Goal: Information Seeking & Learning: Learn about a topic

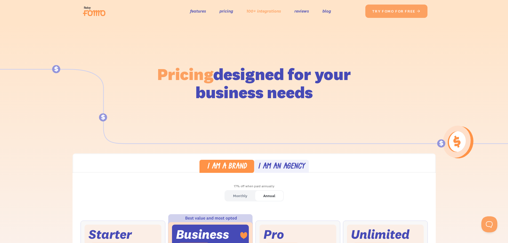
click at [267, 11] on link "100+ integrations" at bounding box center [263, 11] width 35 height 8
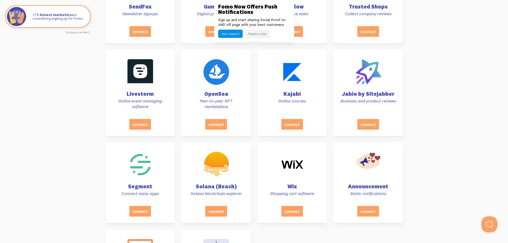
scroll to position [2271, 0]
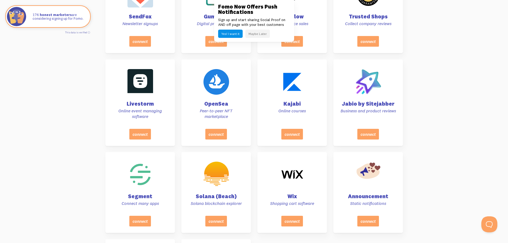
click at [253, 34] on button "Maybe Later" at bounding box center [257, 34] width 25 height 8
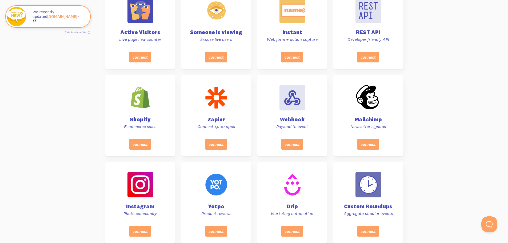
scroll to position [170, 0]
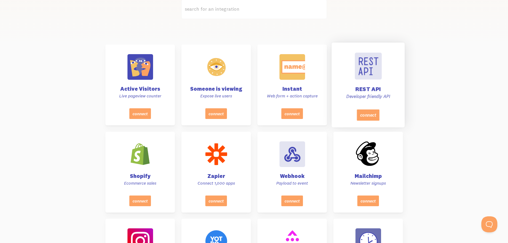
click at [376, 72] on div at bounding box center [367, 65] width 27 height 27
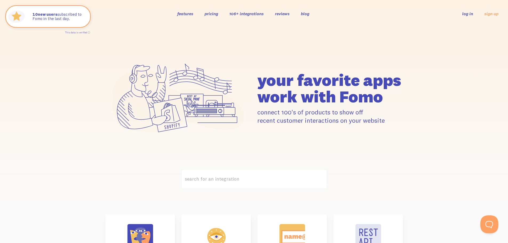
click at [486, 223] on button "Open Beacon popover" at bounding box center [488, 223] width 16 height 16
click at [487, 223] on button "Open Beacon popover" at bounding box center [488, 223] width 16 height 16
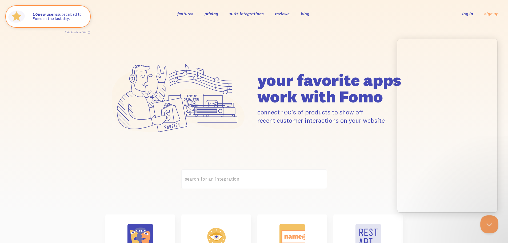
click at [487, 223] on button "Close Beacon popover" at bounding box center [488, 223] width 16 height 16
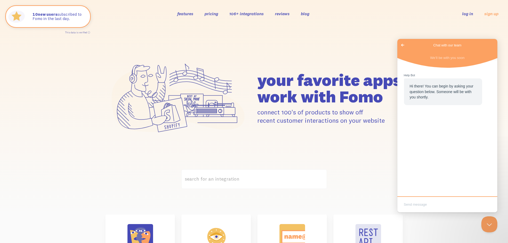
click at [359, 135] on div "your favorite apps" at bounding box center [254, 98] width 304 height 104
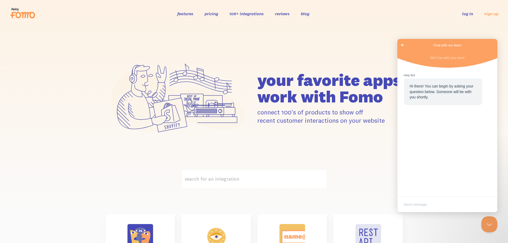
click at [402, 22] on header "features pricing 106+ integrations reviews blog log in sign up log in sign up" at bounding box center [254, 13] width 508 height 27
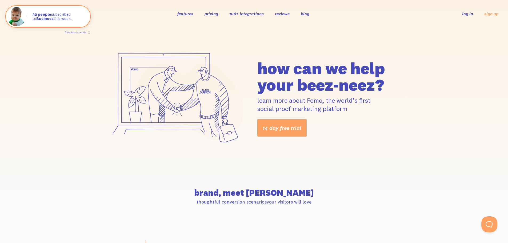
click at [242, 15] on link "106+ integrations" at bounding box center [246, 13] width 34 height 5
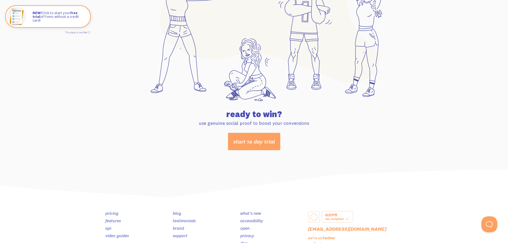
scroll to position [2802, 0]
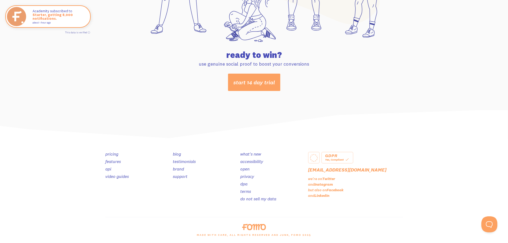
click at [178, 152] on link "blog" at bounding box center [177, 153] width 8 height 5
click at [109, 170] on link "api" at bounding box center [108, 168] width 6 height 5
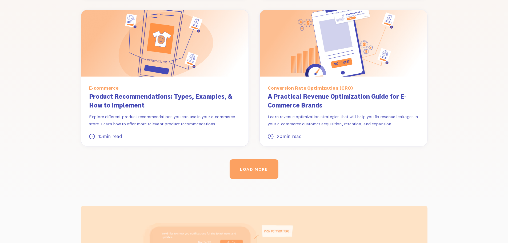
scroll to position [696, 0]
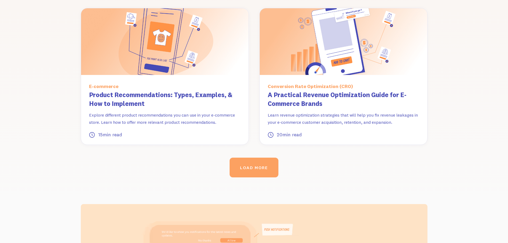
drag, startPoint x: 511, startPoint y: 42, endPoint x: 504, endPoint y: 182, distance: 140.3
click at [257, 162] on link "LOAD MORE" at bounding box center [253, 167] width 47 height 19
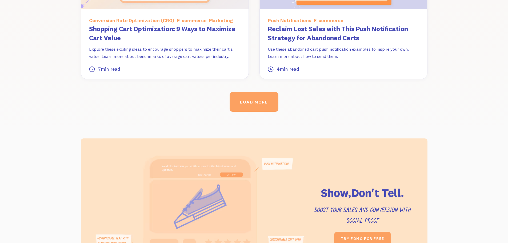
scroll to position [1224, 0]
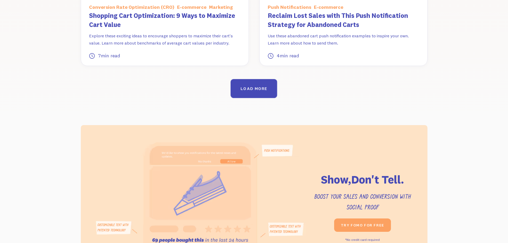
click at [239, 79] on link "LOAD MORE" at bounding box center [253, 88] width 47 height 19
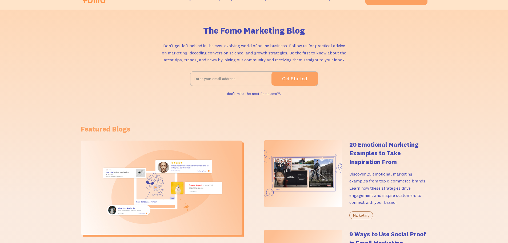
scroll to position [0, 0]
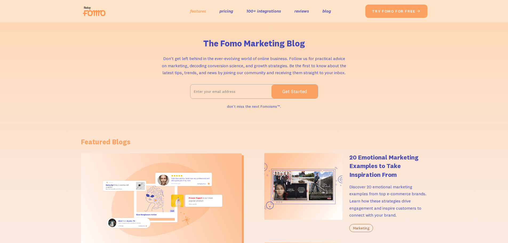
click at [197, 13] on link "features" at bounding box center [198, 11] width 16 height 8
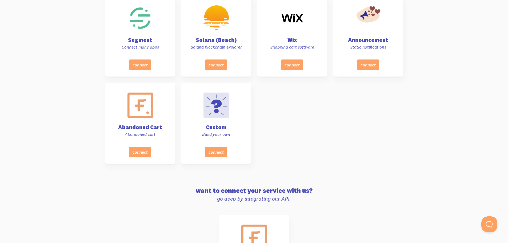
scroll to position [2434, 0]
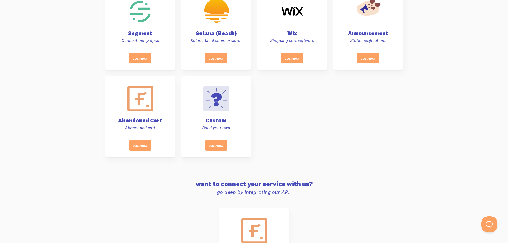
click at [214, 110] on div at bounding box center [215, 97] width 27 height 27
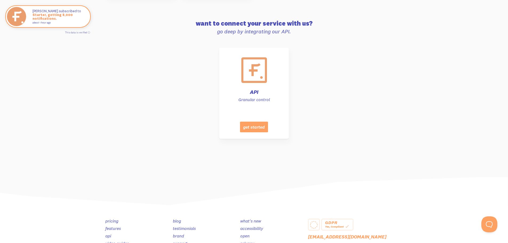
scroll to position [2667, 0]
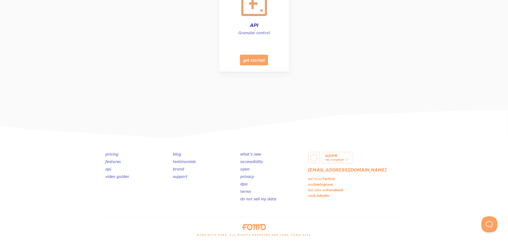
click at [116, 176] on link "video guides" at bounding box center [116, 175] width 23 height 5
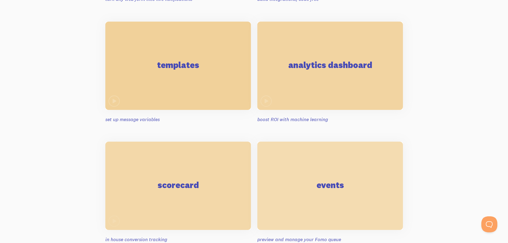
scroll to position [772, 0]
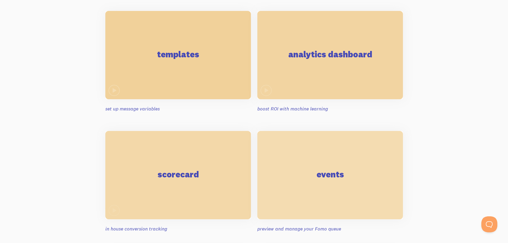
drag, startPoint x: 509, startPoint y: 67, endPoint x: 504, endPoint y: 141, distance: 74.2
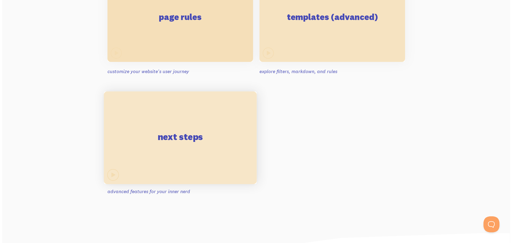
scroll to position [1049, 0]
click at [199, 139] on h2 "next steps" at bounding box center [177, 136] width 45 height 9
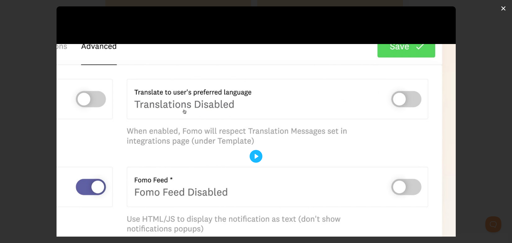
click at [215, 121] on div at bounding box center [255, 155] width 399 height 299
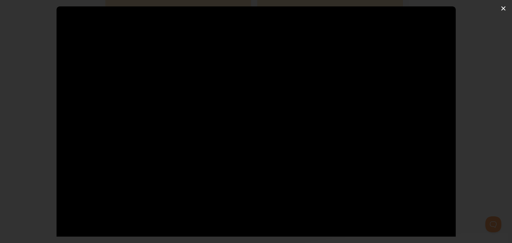
click at [112, 216] on div at bounding box center [255, 155] width 399 height 299
click at [252, 155] on button "Play" at bounding box center [255, 156] width 13 height 13
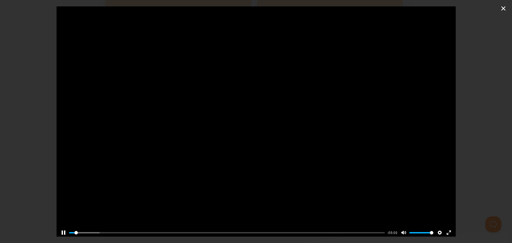
type input "1.76"
click at [314, 133] on div at bounding box center [255, 89] width 399 height 299
